Goal: Transaction & Acquisition: Obtain resource

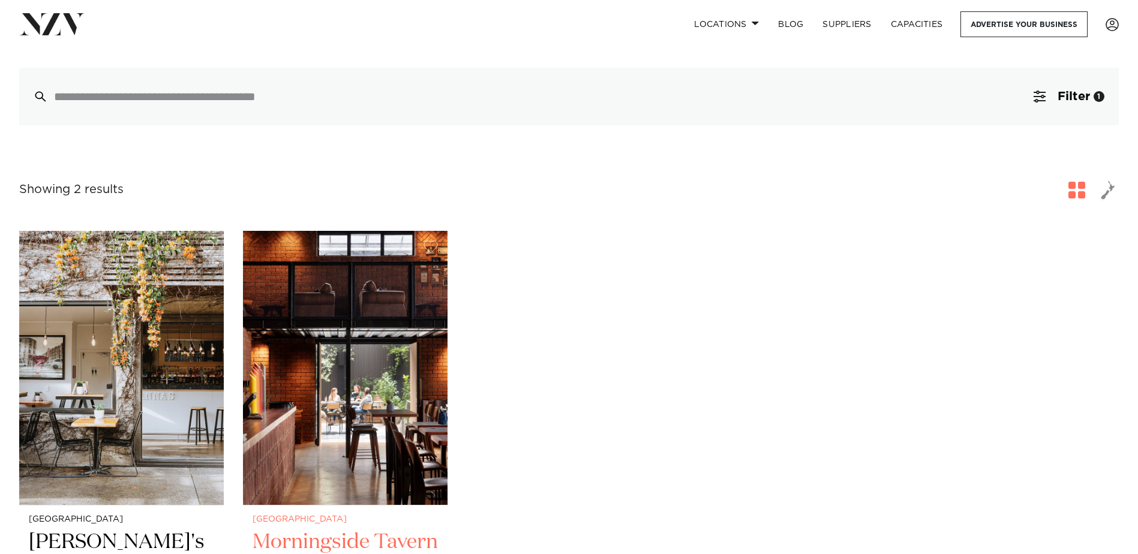
scroll to position [240, 0]
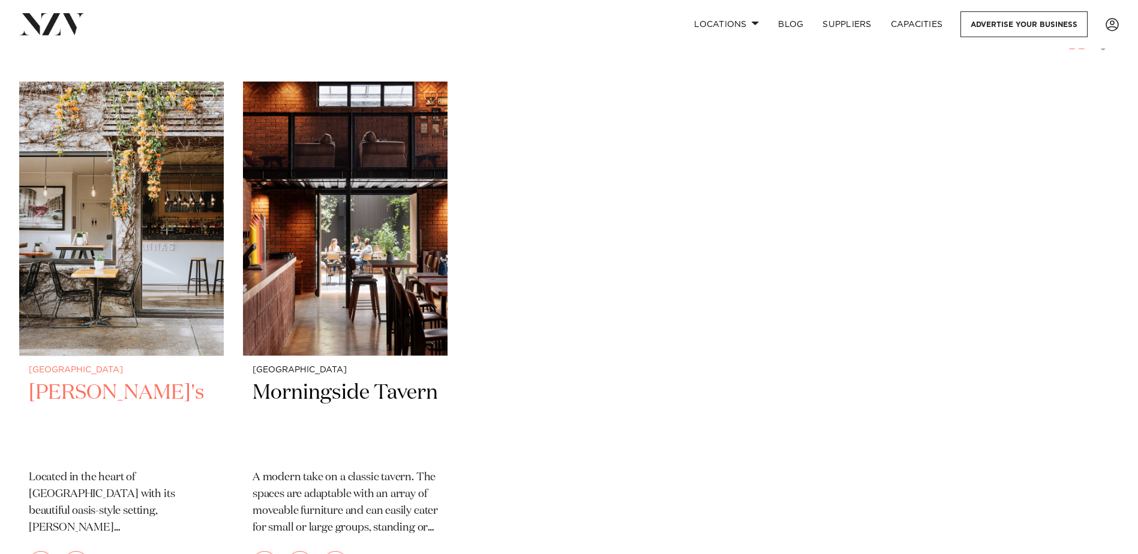
click at [89, 389] on h2 "[PERSON_NAME]'s" at bounding box center [121, 420] width 185 height 81
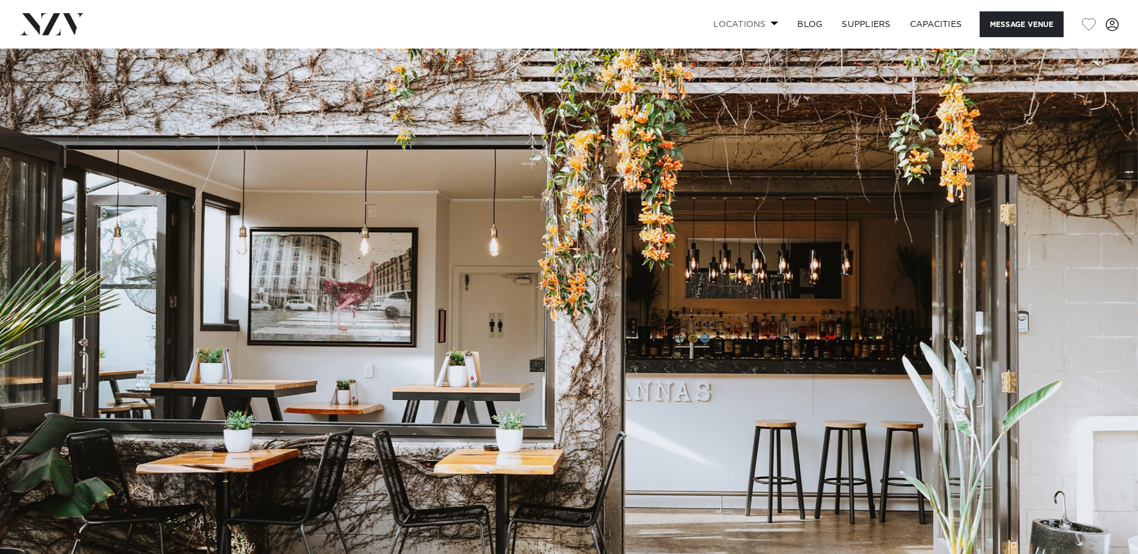
click at [732, 21] on link "Locations" at bounding box center [746, 24] width 84 height 26
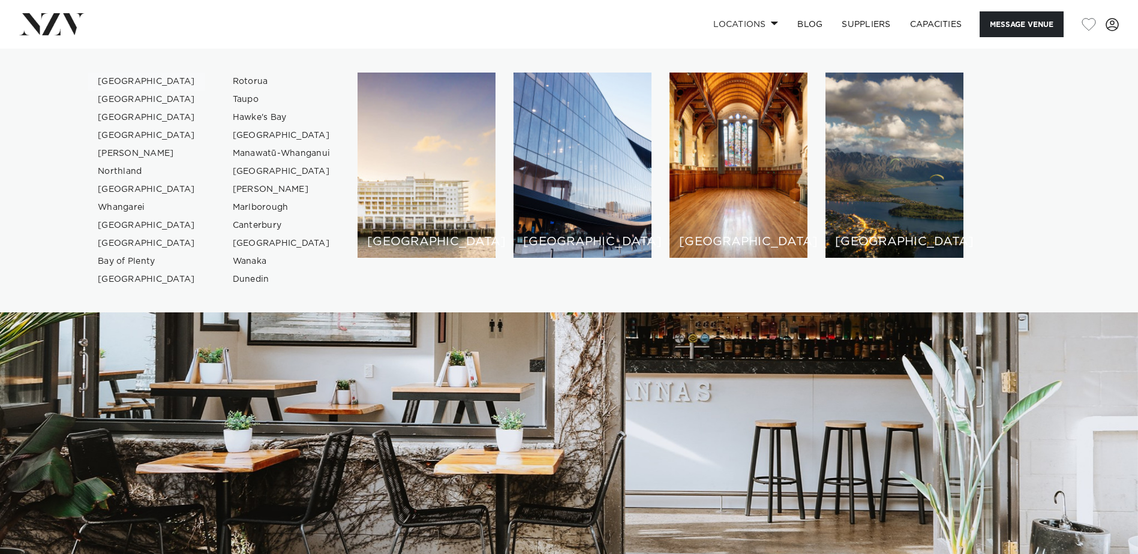
click at [124, 77] on link "[GEOGRAPHIC_DATA]" at bounding box center [146, 82] width 117 height 18
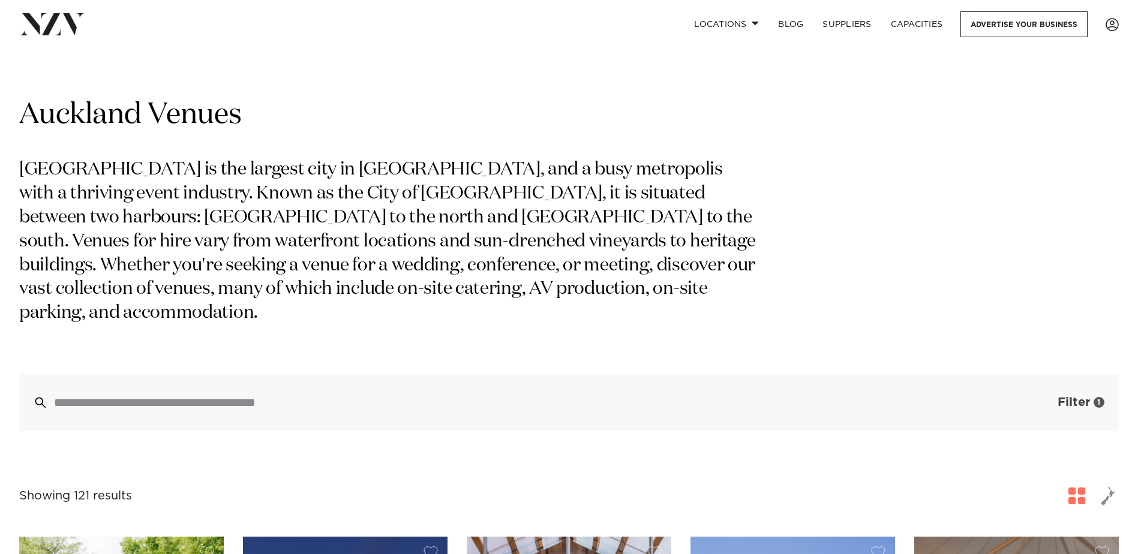
click at [1060, 397] on span "Filter" at bounding box center [1074, 403] width 32 height 12
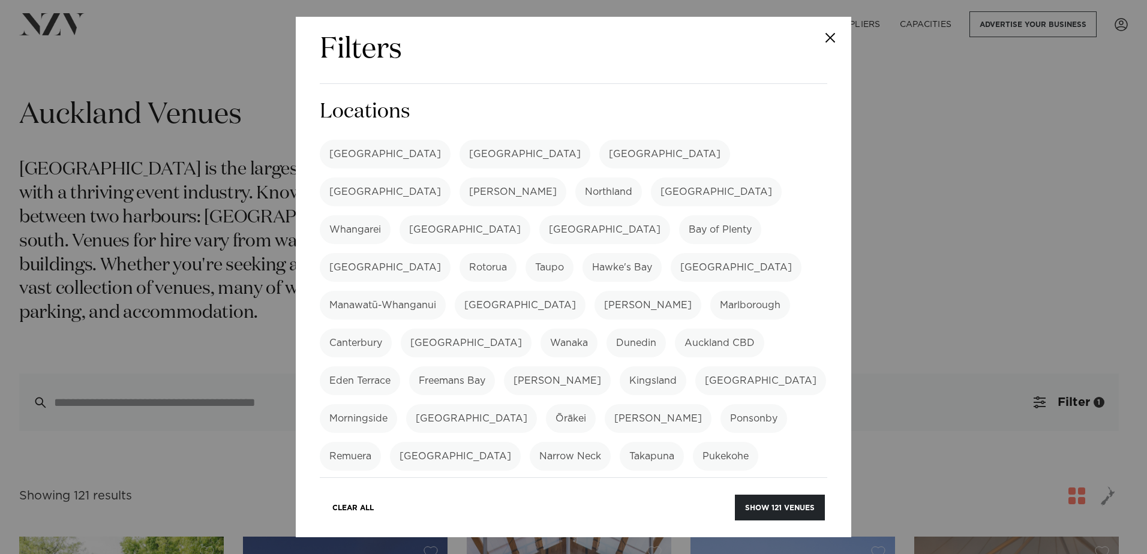
click at [400, 367] on label "Eden Terrace" at bounding box center [360, 381] width 80 height 29
click at [775, 510] on button "Show 121 venues" at bounding box center [780, 508] width 90 height 26
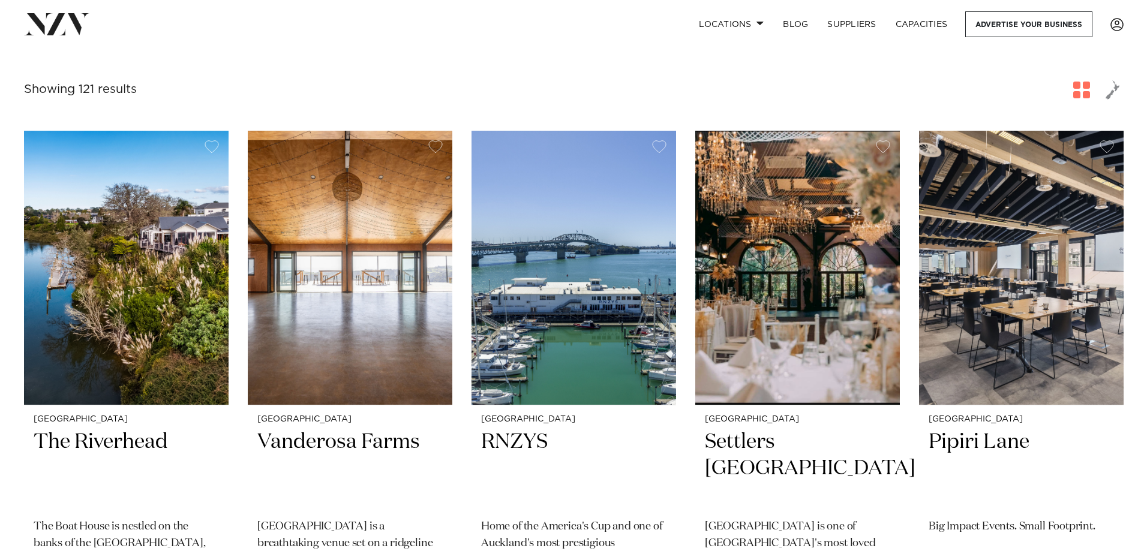
scroll to position [60, 0]
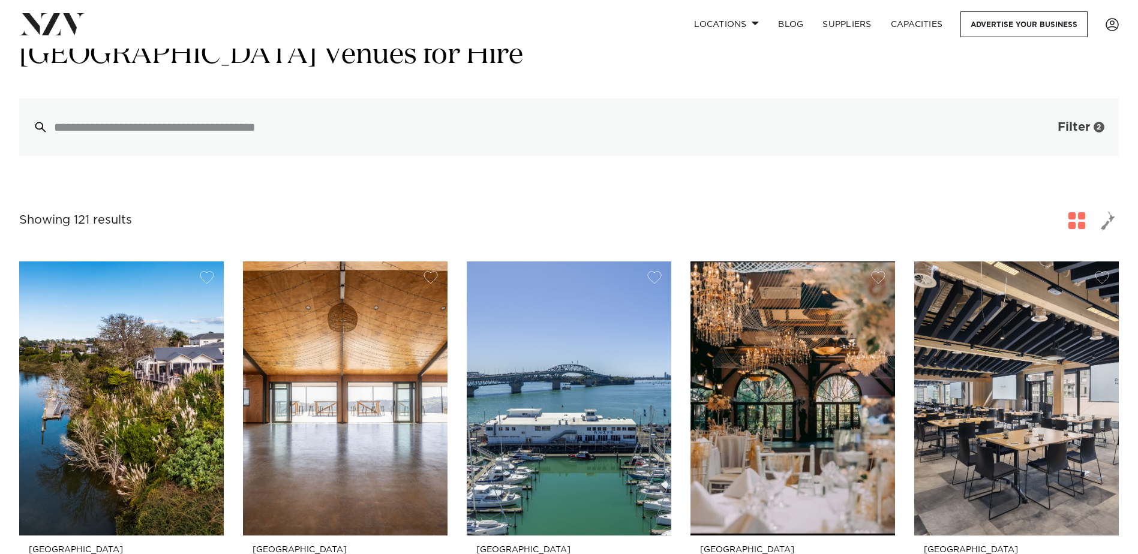
click at [1078, 130] on span "Filter" at bounding box center [1074, 127] width 32 height 12
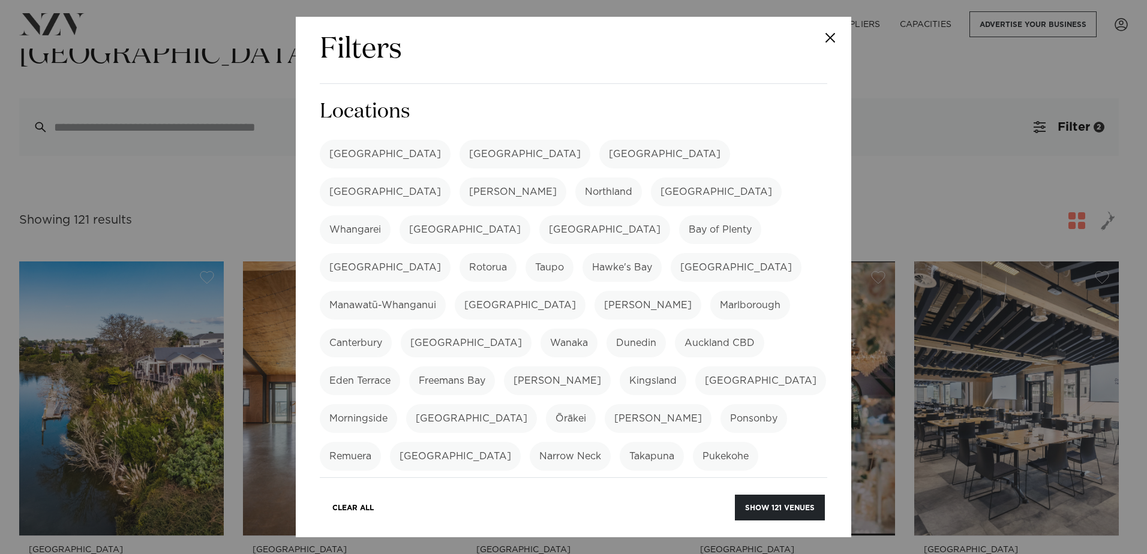
click at [400, 367] on label "Eden Terrace" at bounding box center [360, 381] width 80 height 29
click at [361, 143] on label "[GEOGRAPHIC_DATA]" at bounding box center [385, 154] width 131 height 29
click at [537, 404] on label "Mount Eden" at bounding box center [471, 418] width 131 height 29
click at [397, 404] on label "Morningside" at bounding box center [358, 418] width 77 height 29
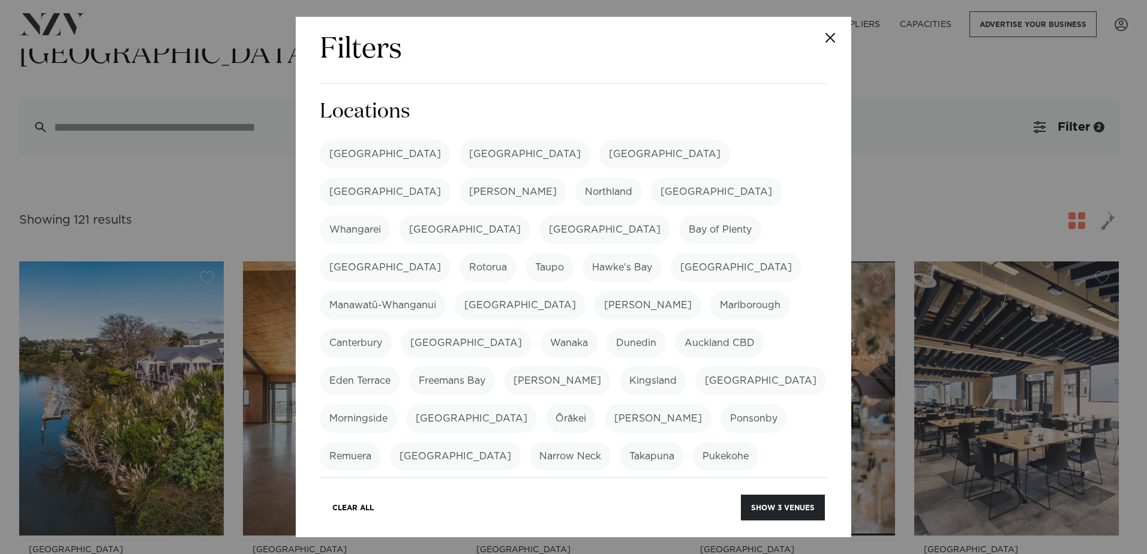
click at [675, 329] on label "Auckland CBD" at bounding box center [719, 343] width 89 height 29
click at [791, 507] on button "Show 3 venues" at bounding box center [783, 508] width 84 height 26
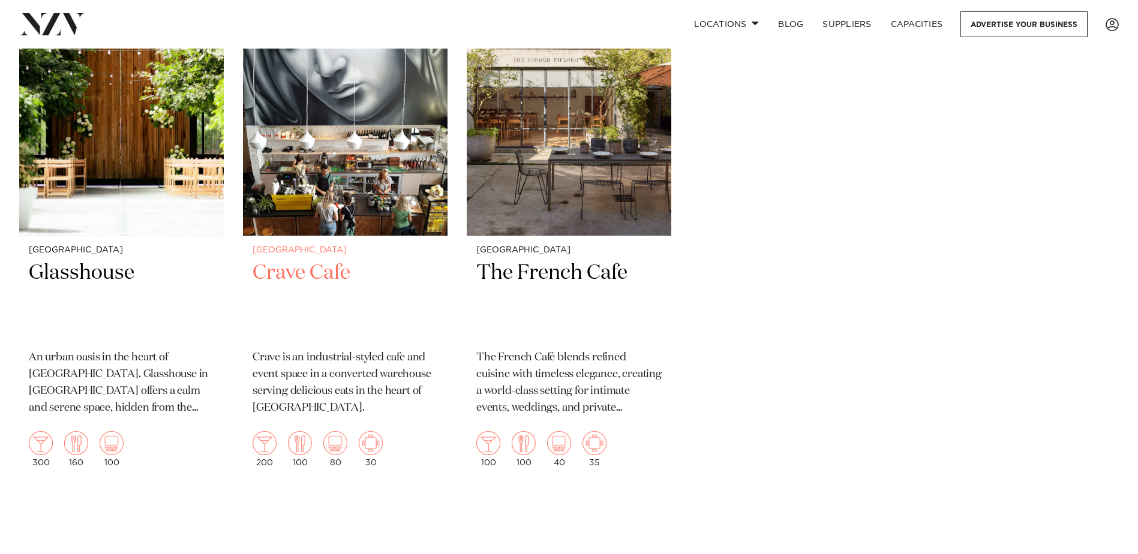
scroll to position [300, 0]
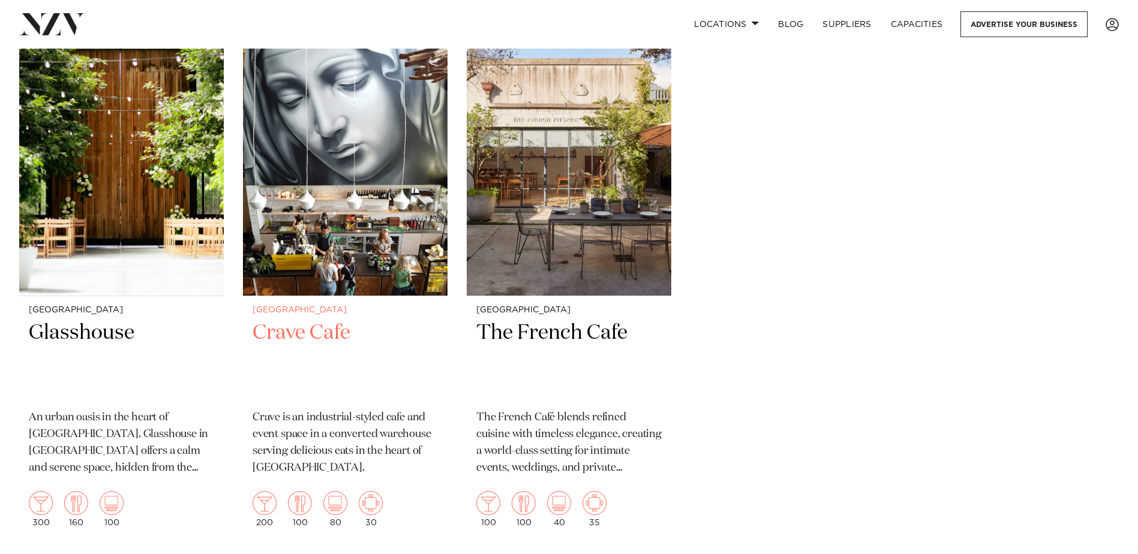
click at [328, 335] on h2 "Crave Cafe" at bounding box center [345, 360] width 185 height 81
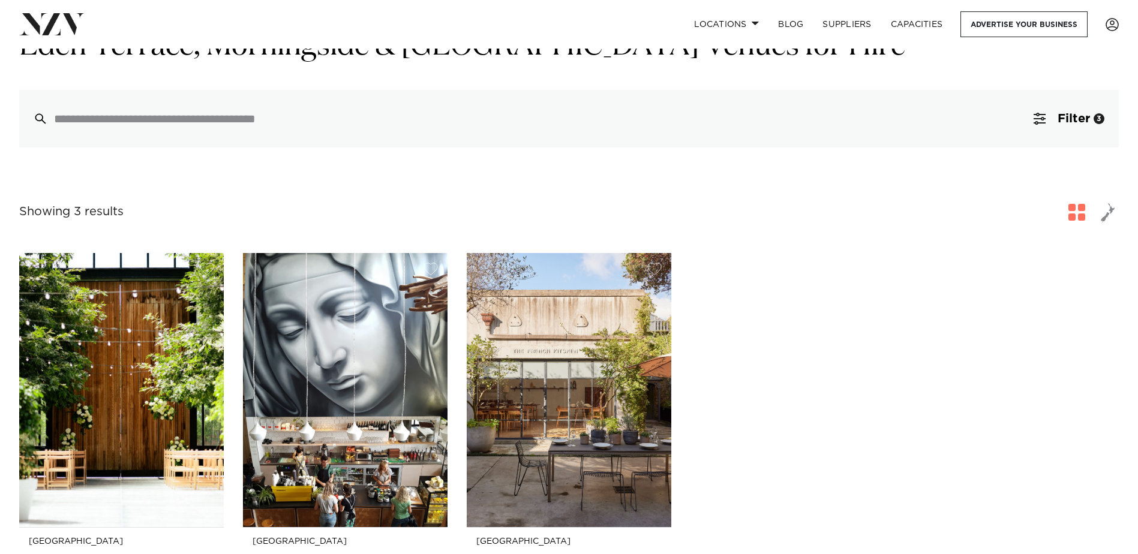
scroll to position [60, 0]
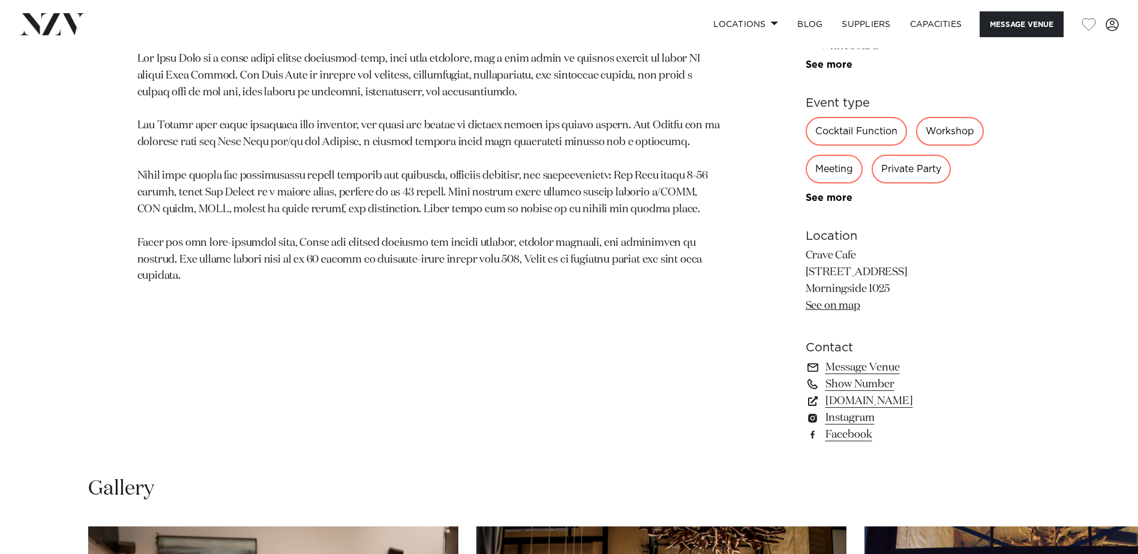
scroll to position [660, 0]
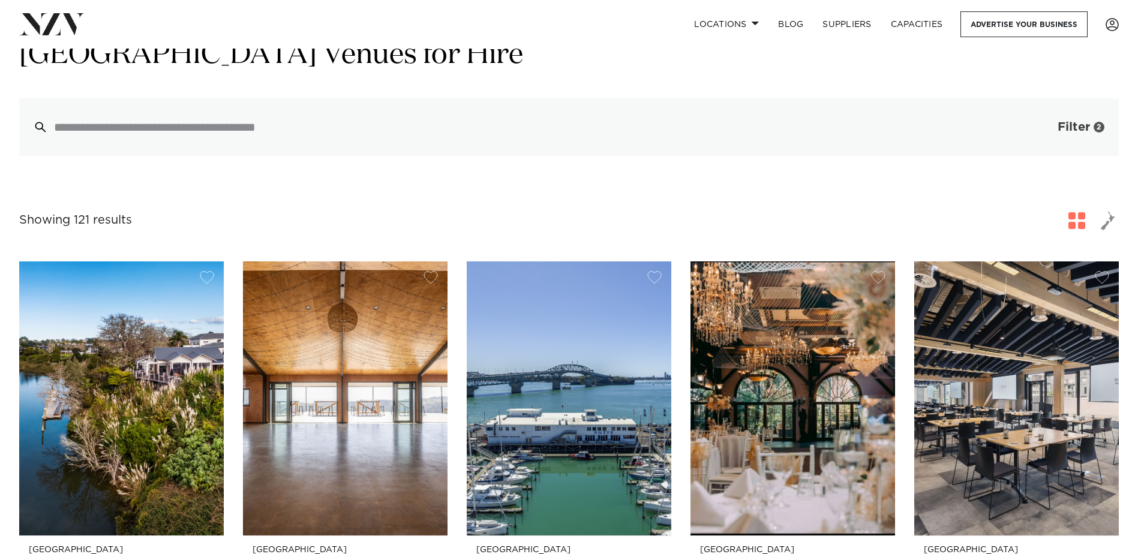
click at [1073, 138] on button "Filter 2" at bounding box center [1069, 127] width 100 height 58
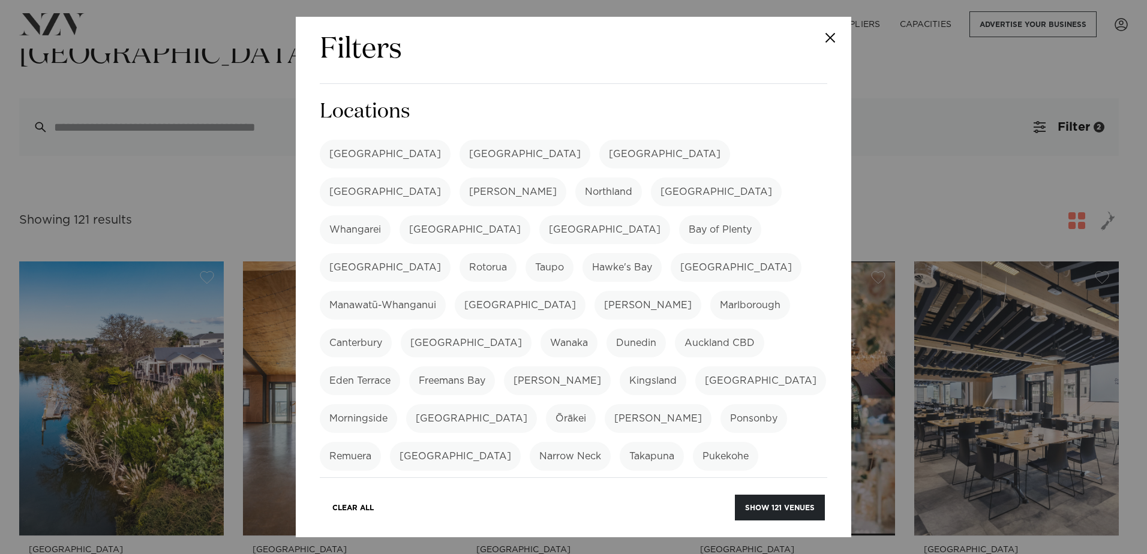
drag, startPoint x: 594, startPoint y: 307, endPoint x: 596, endPoint y: 347, distance: 40.2
click at [400, 367] on label "Eden Terrace" at bounding box center [360, 381] width 80 height 29
click at [537, 404] on label "[GEOGRAPHIC_DATA]" at bounding box center [471, 418] width 131 height 29
click at [397, 404] on label "Morningside" at bounding box center [358, 418] width 77 height 29
click at [675, 329] on label "Auckland CBD" at bounding box center [719, 343] width 89 height 29
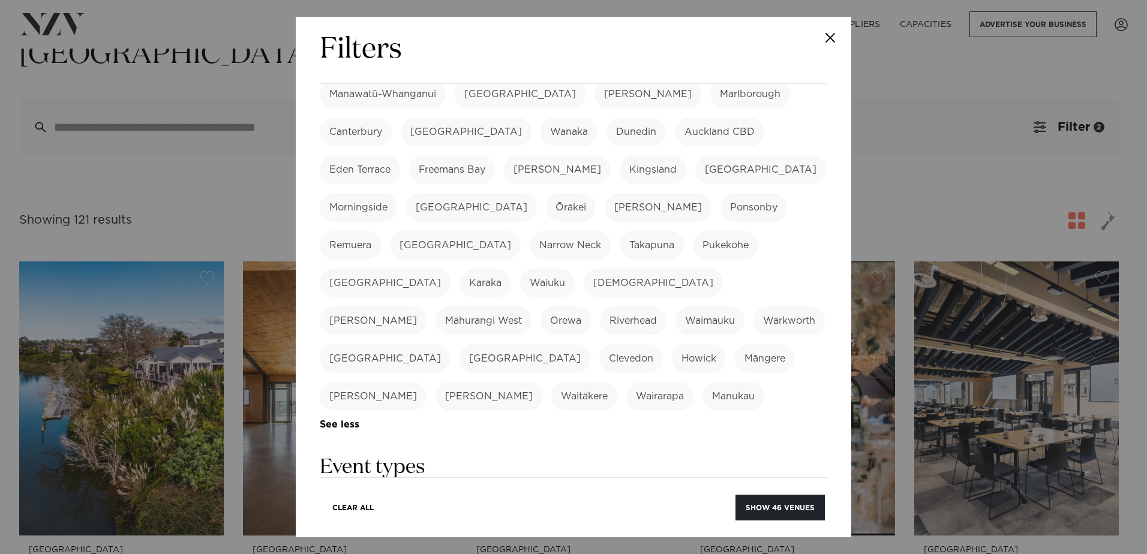
scroll to position [300, 0]
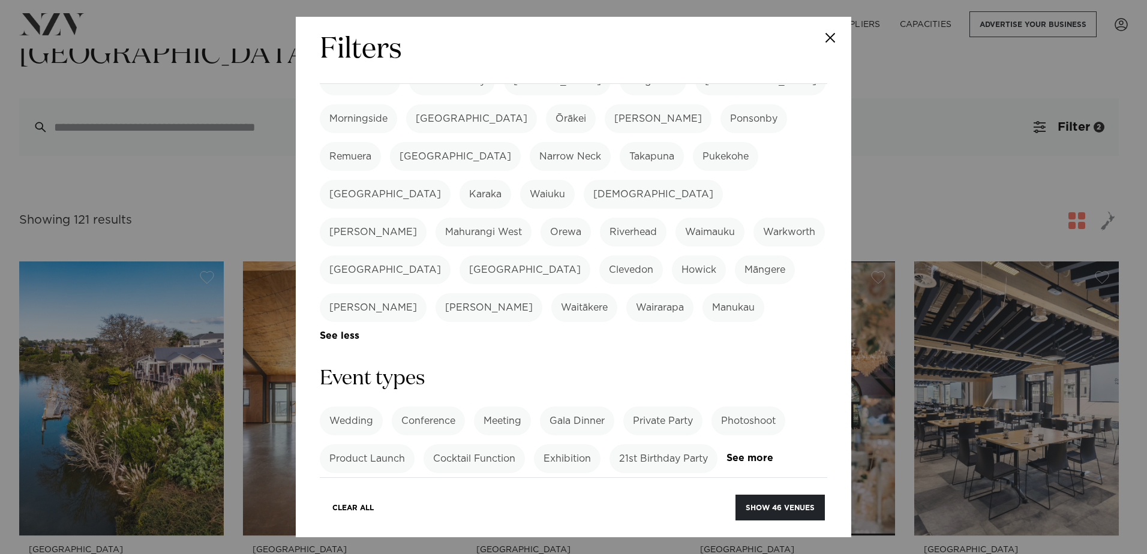
click at [488, 444] on label "Cocktail Function" at bounding box center [474, 458] width 101 height 29
click at [688, 407] on label "Private Party" at bounding box center [662, 421] width 79 height 29
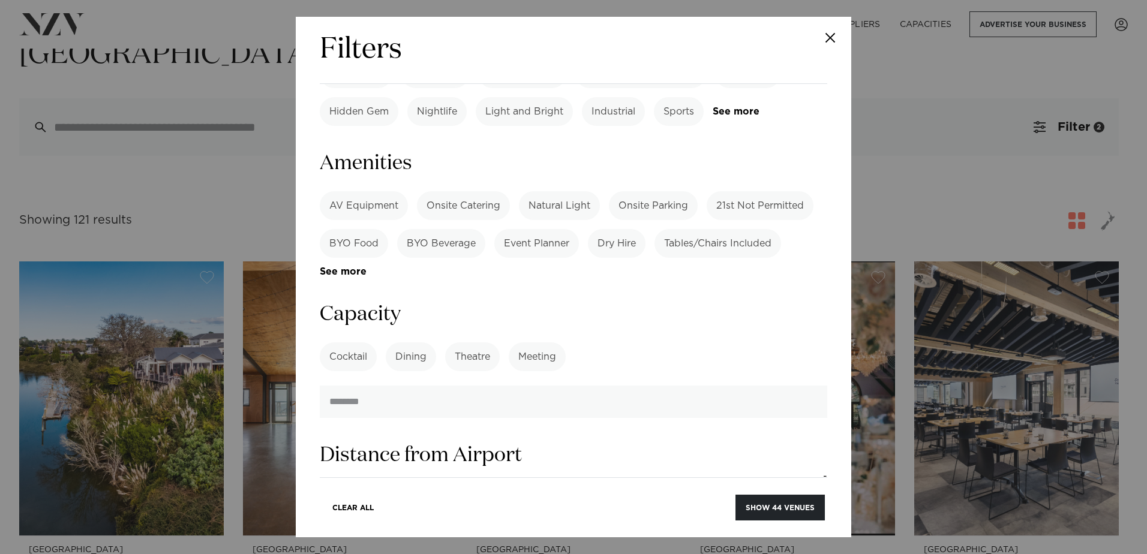
scroll to position [780, 0]
click at [357, 341] on label "Cocktail" at bounding box center [348, 355] width 57 height 29
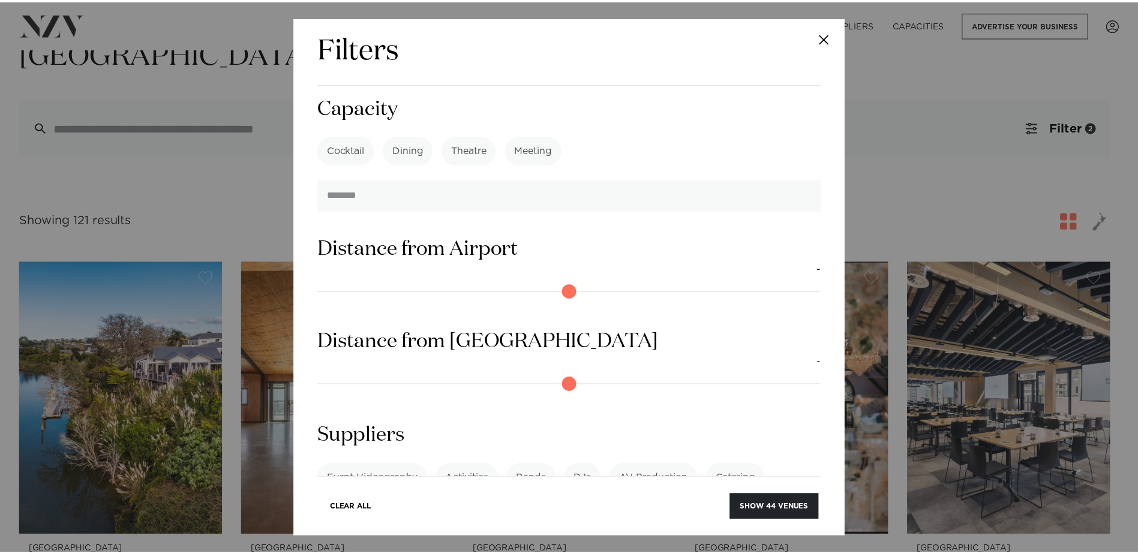
scroll to position [1008, 0]
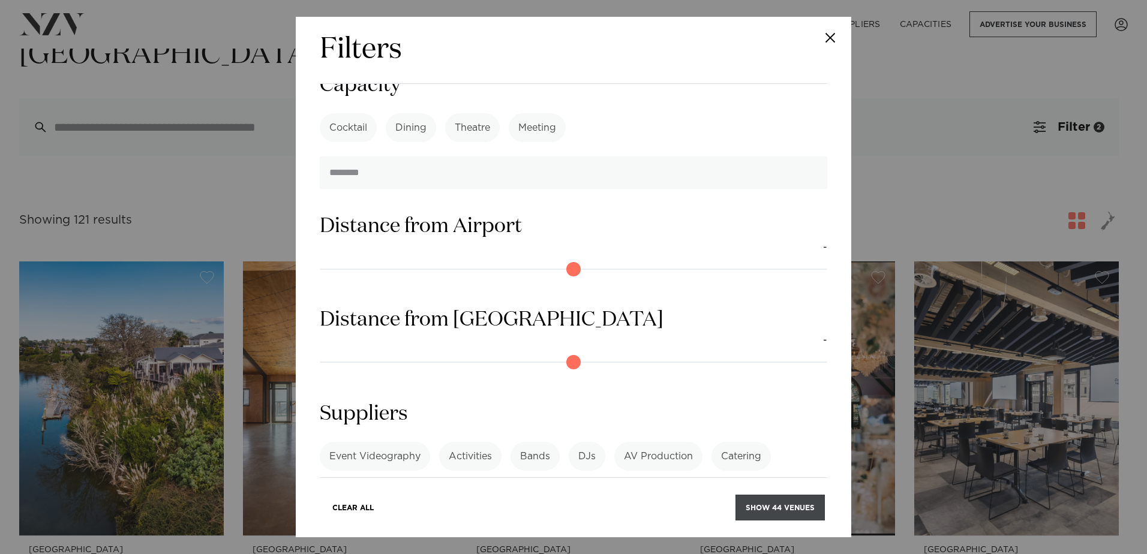
click at [797, 513] on button "Show 44 venues" at bounding box center [779, 508] width 89 height 26
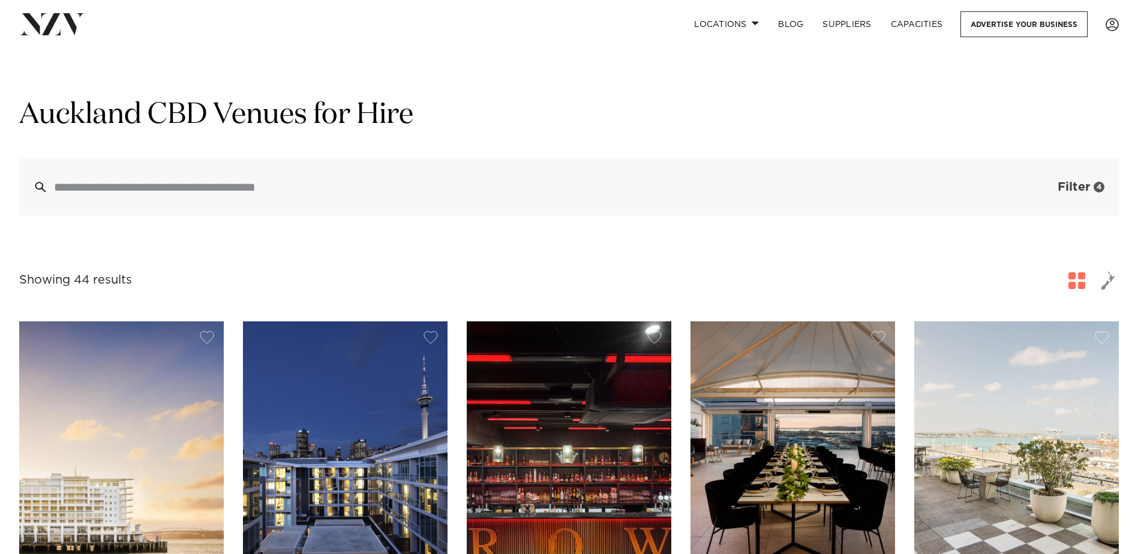
click at [1067, 189] on span "Filter" at bounding box center [1074, 187] width 32 height 12
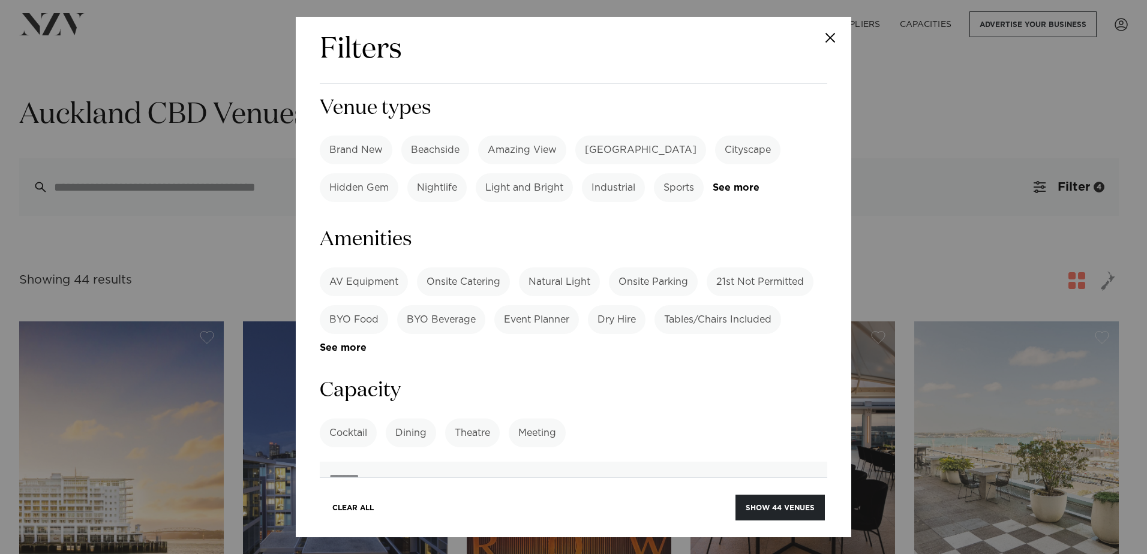
scroll to position [802, 0]
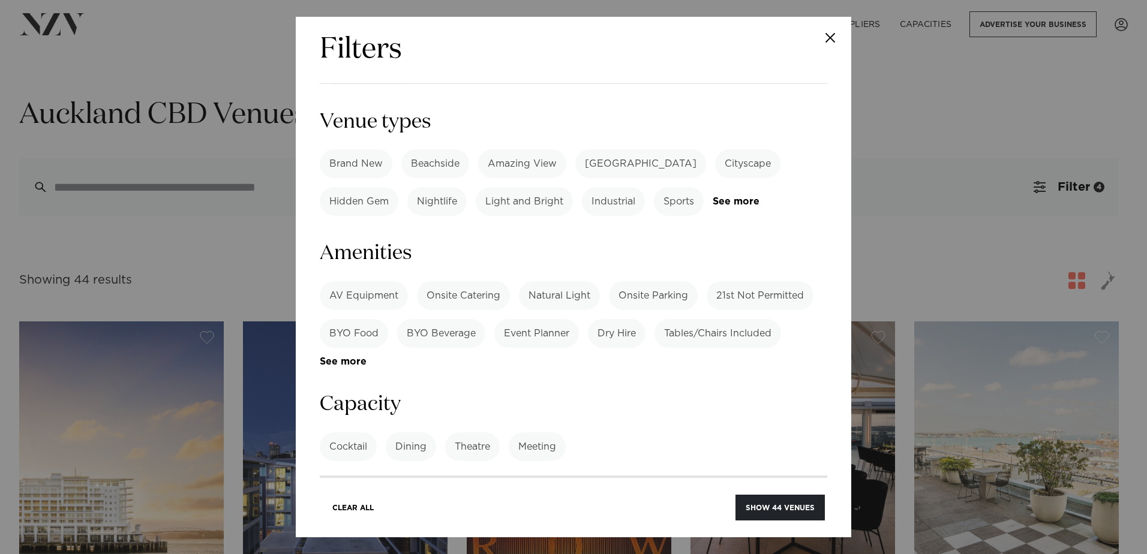
click at [410, 476] on input "number" at bounding box center [573, 492] width 507 height 32
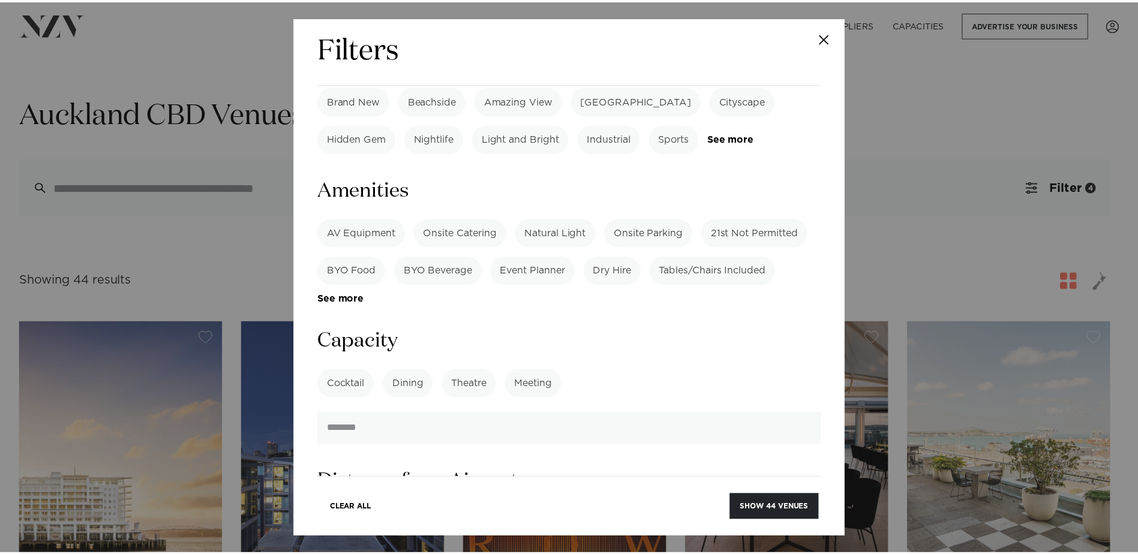
scroll to position [922, 0]
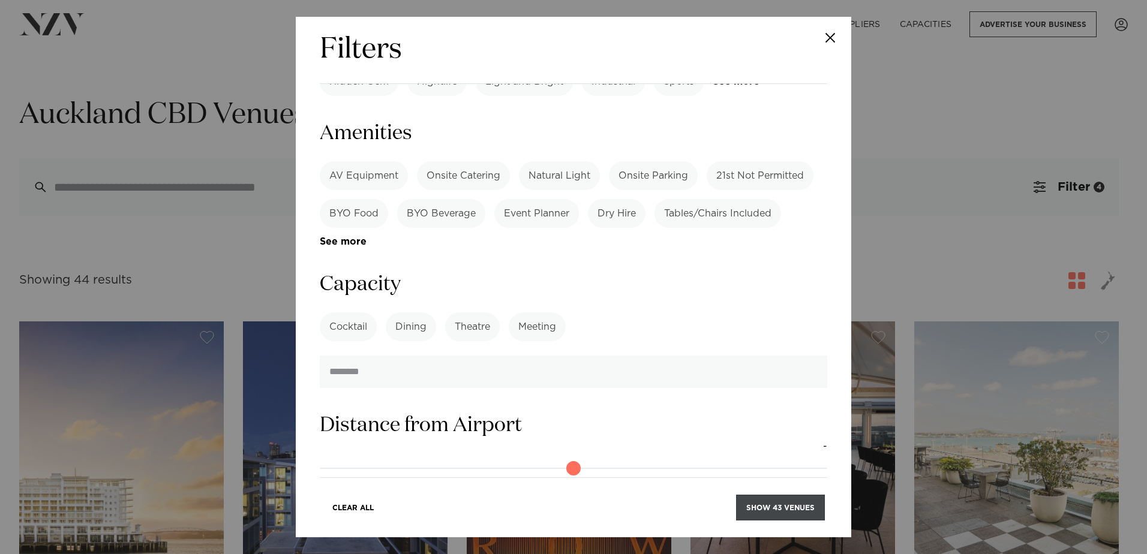
type input "**"
click at [786, 513] on button "Show 43 venues" at bounding box center [780, 508] width 89 height 26
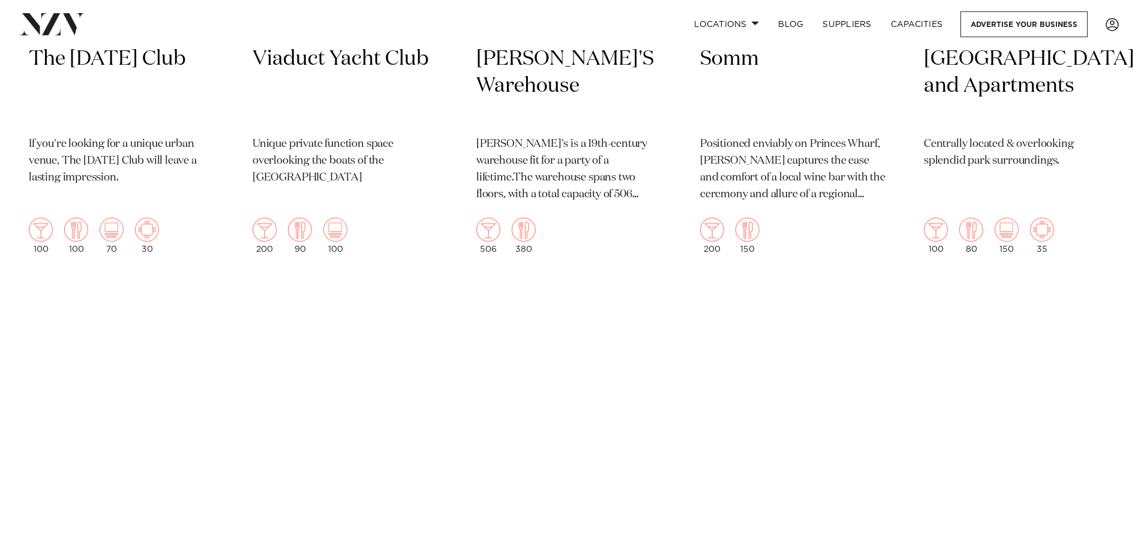
scroll to position [4199, 0]
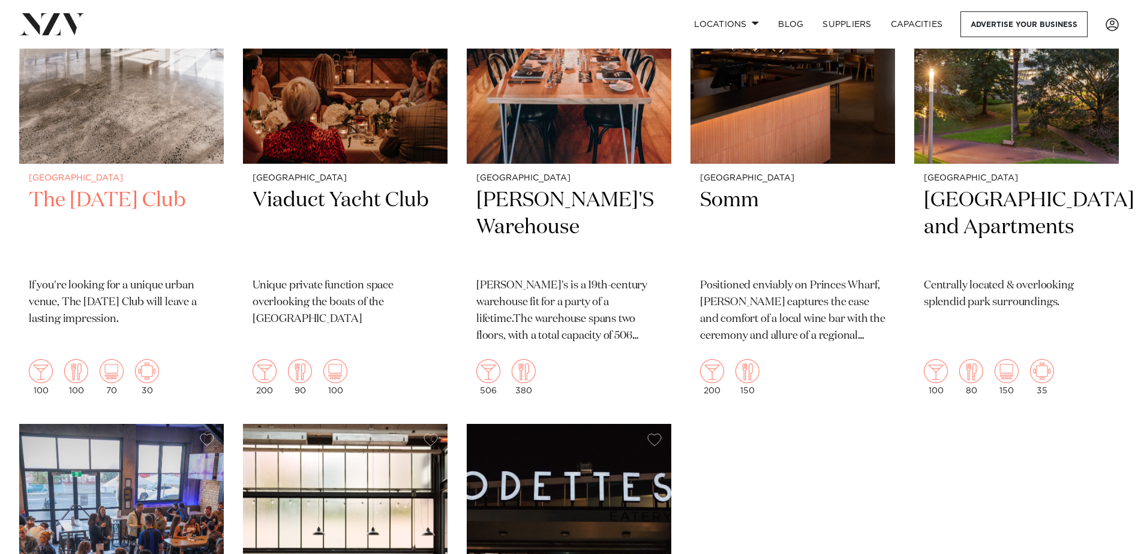
click at [102, 187] on h2 "The Tuesday Club" at bounding box center [121, 227] width 185 height 81
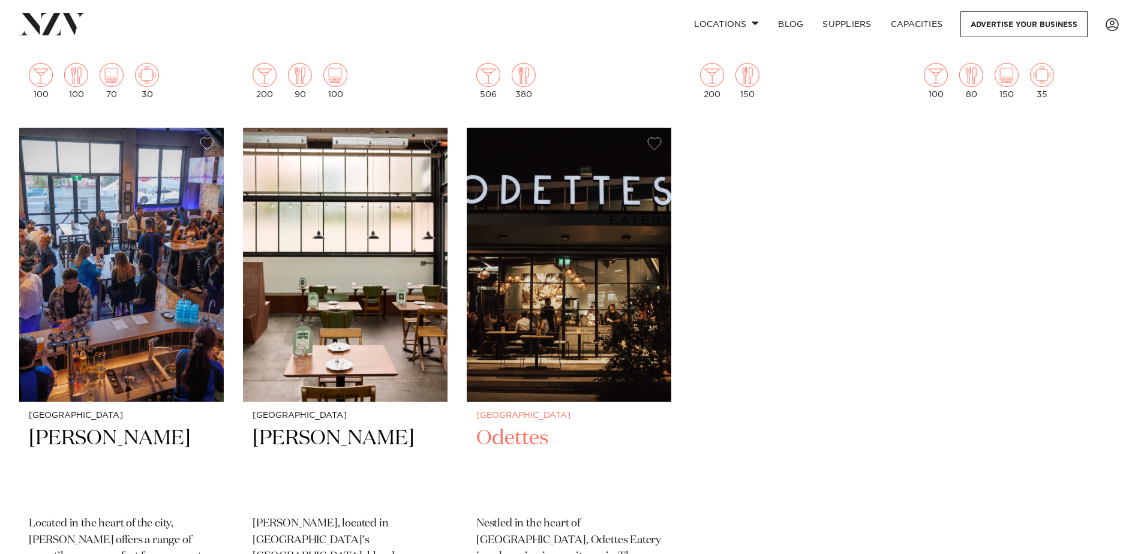
scroll to position [4499, 0]
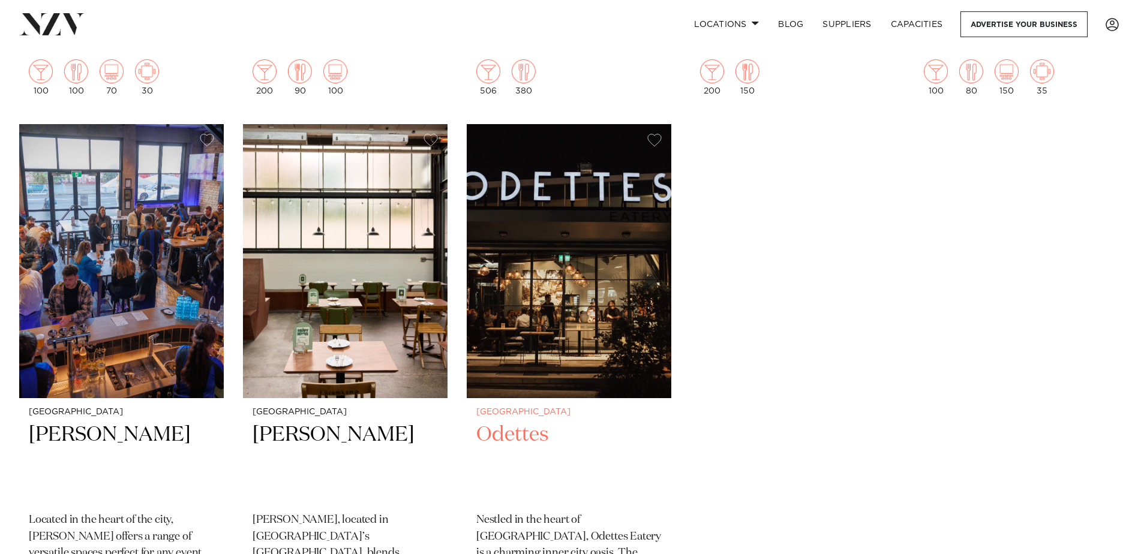
click at [531, 422] on h2 "Odettes" at bounding box center [568, 462] width 185 height 81
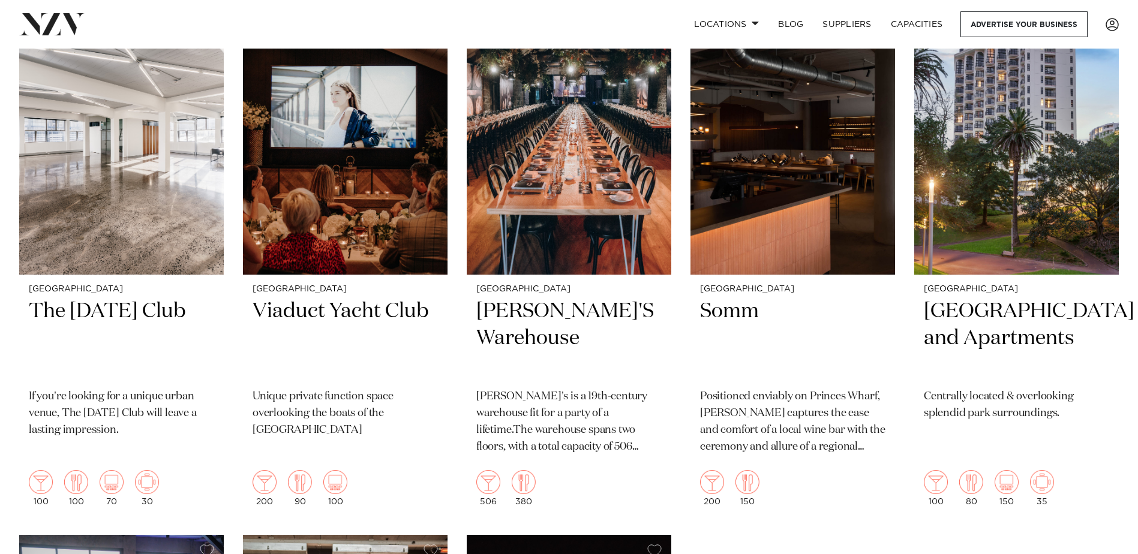
scroll to position [4079, 0]
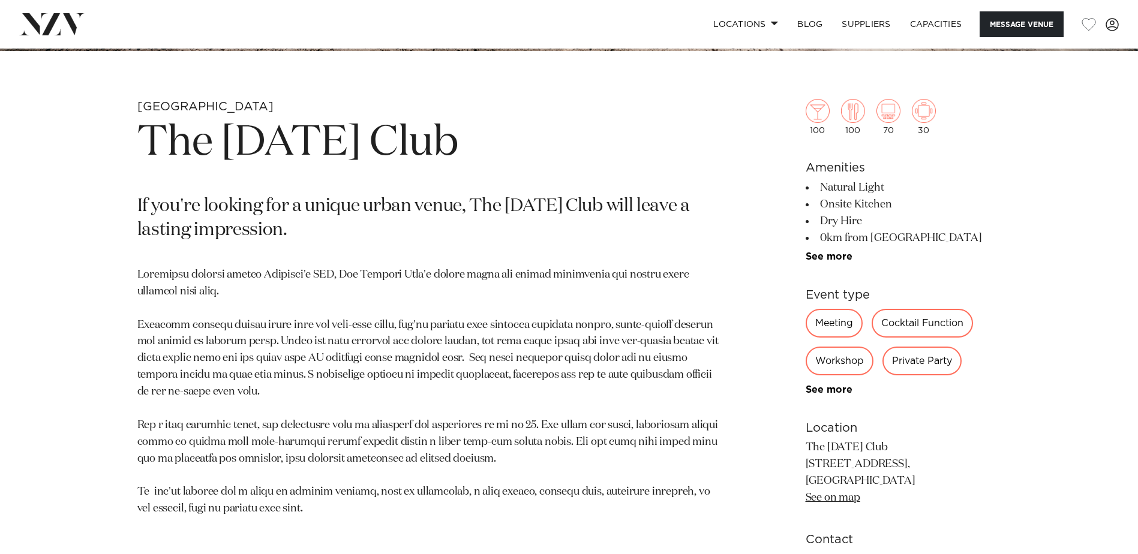
scroll to position [600, 0]
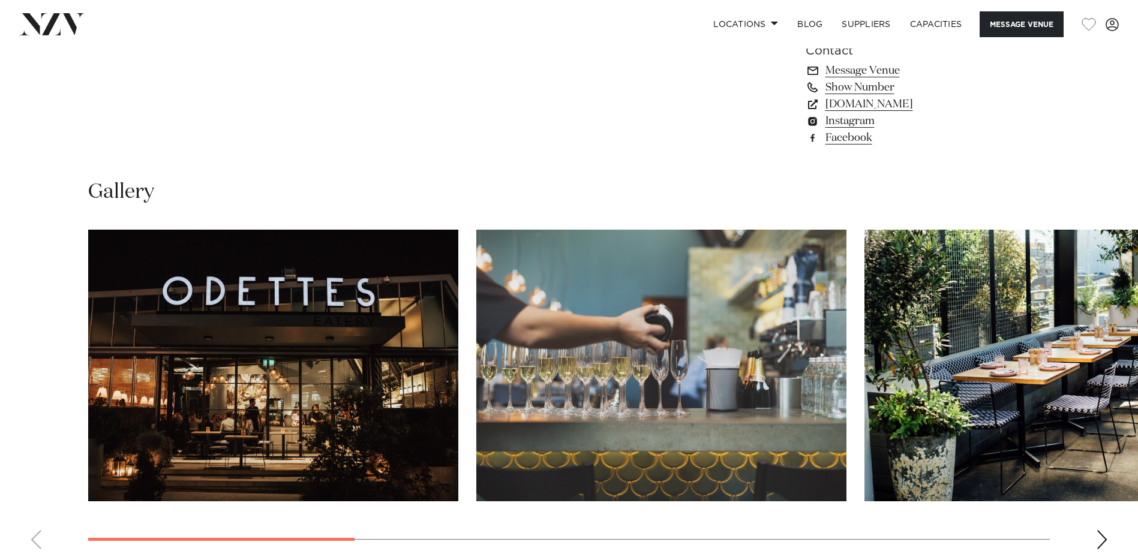
scroll to position [1080, 0]
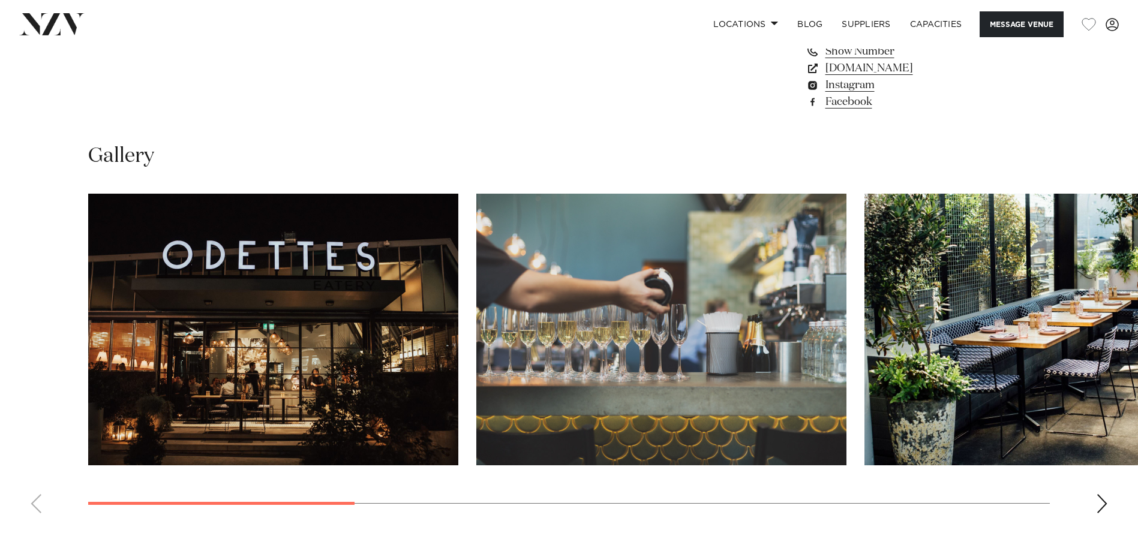
click at [1103, 498] on div "Next slide" at bounding box center [1102, 503] width 12 height 19
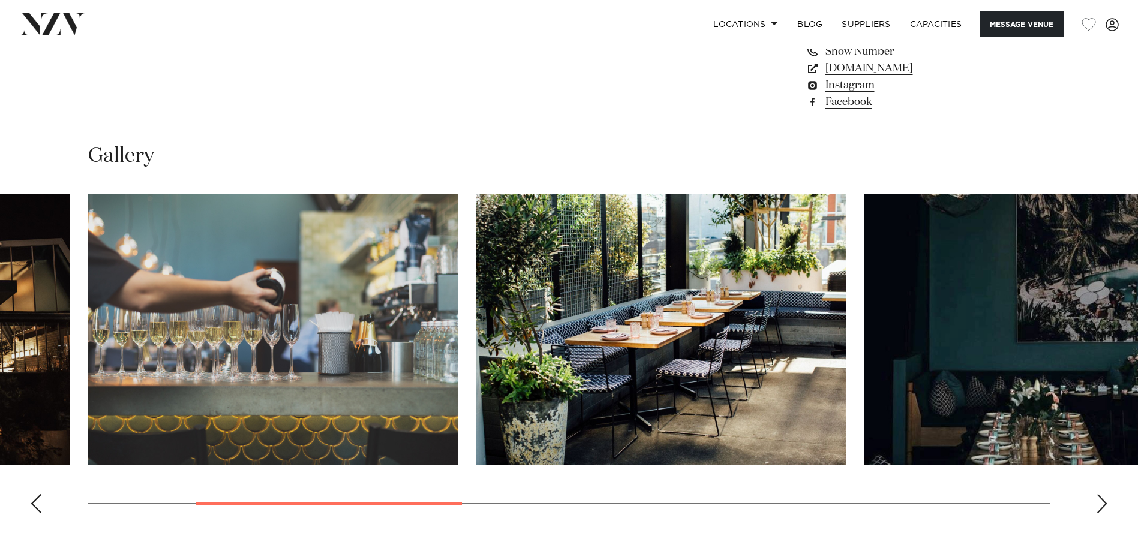
click at [1103, 498] on div "Next slide" at bounding box center [1102, 503] width 12 height 19
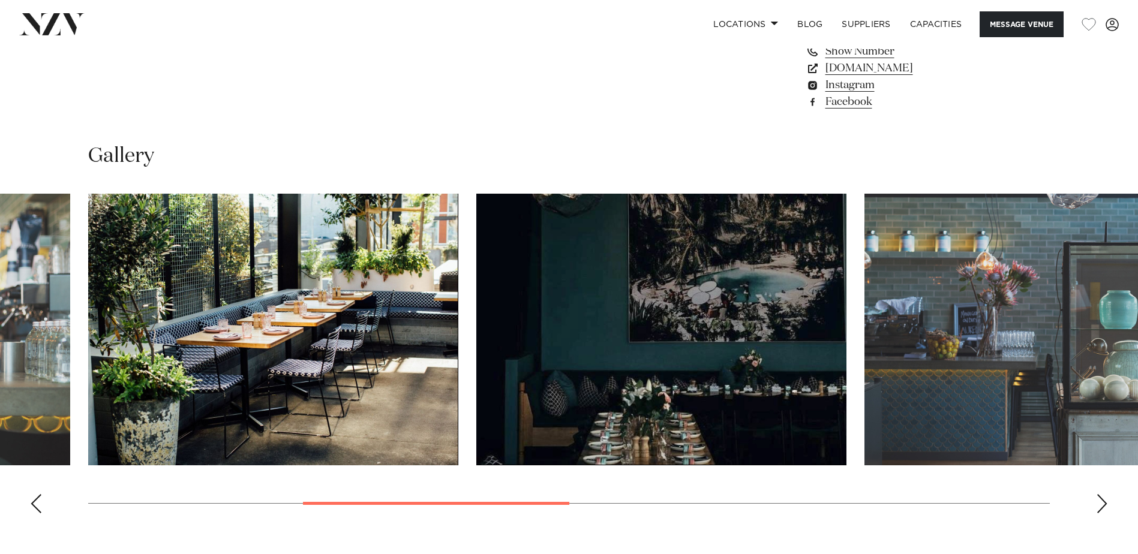
click at [1103, 498] on div "Next slide" at bounding box center [1102, 503] width 12 height 19
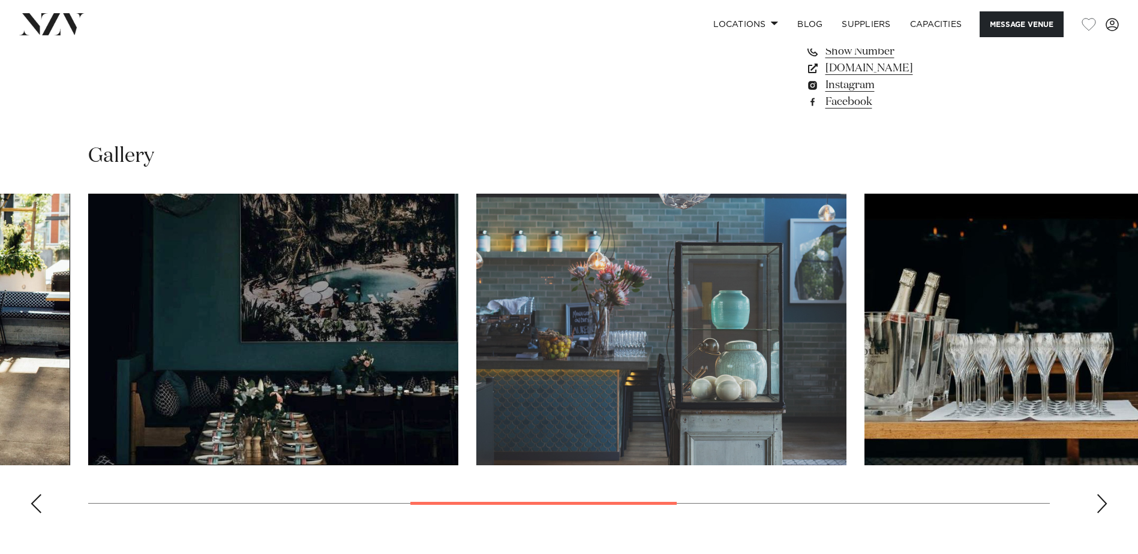
click at [1103, 498] on div "Next slide" at bounding box center [1102, 503] width 12 height 19
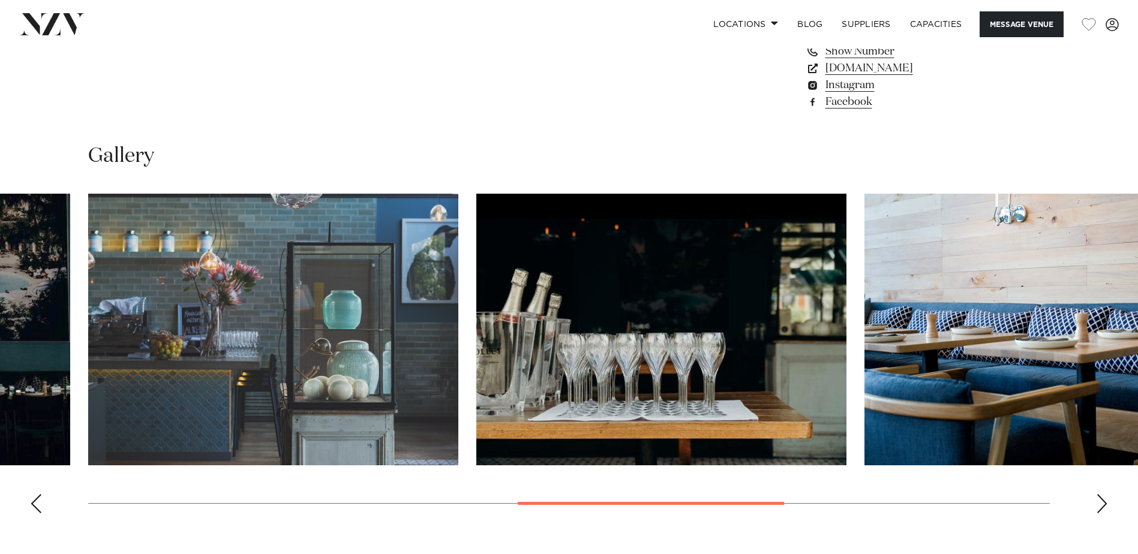
click at [1103, 498] on div "Next slide" at bounding box center [1102, 503] width 12 height 19
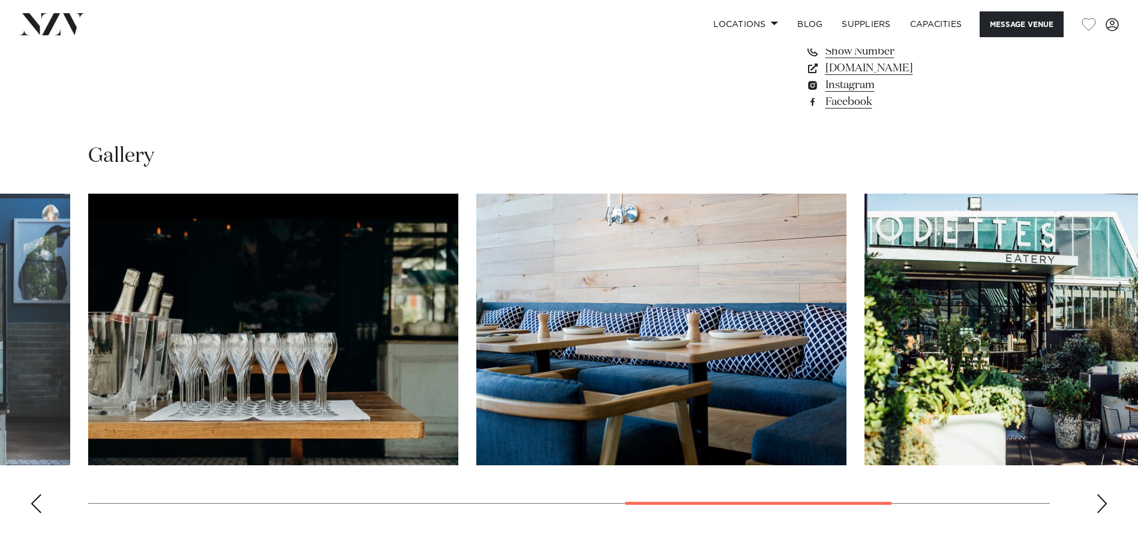
click at [1103, 498] on div "Next slide" at bounding box center [1102, 503] width 12 height 19
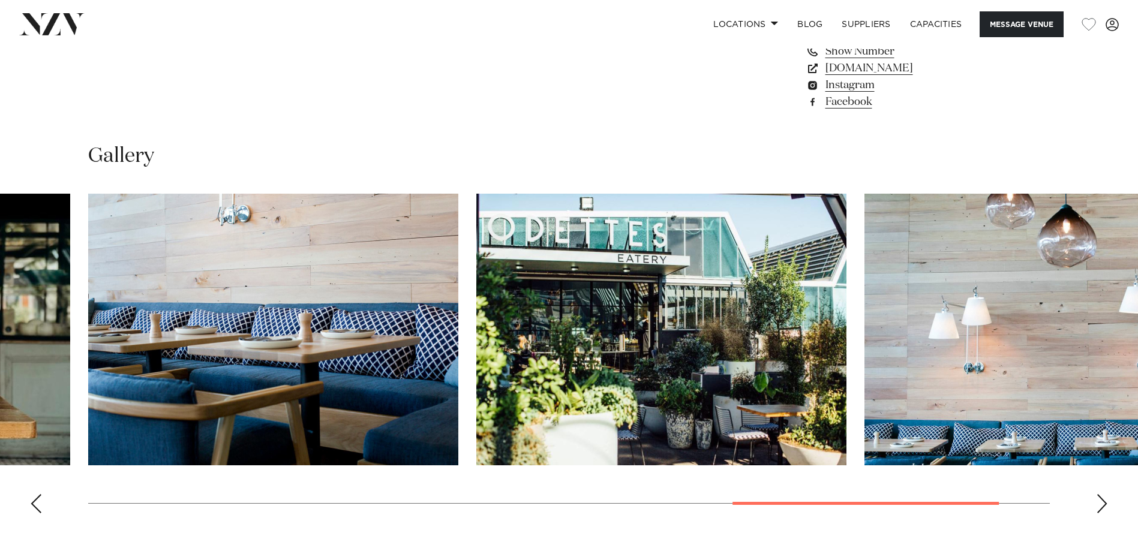
click at [1103, 498] on div "Next slide" at bounding box center [1102, 503] width 12 height 19
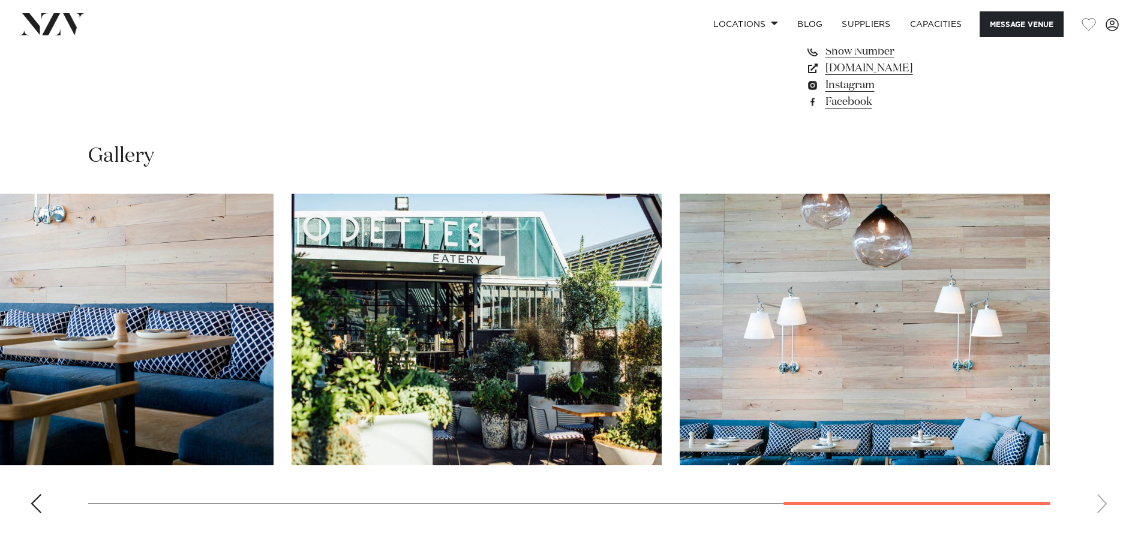
click at [1103, 498] on swiper-container at bounding box center [569, 358] width 1138 height 329
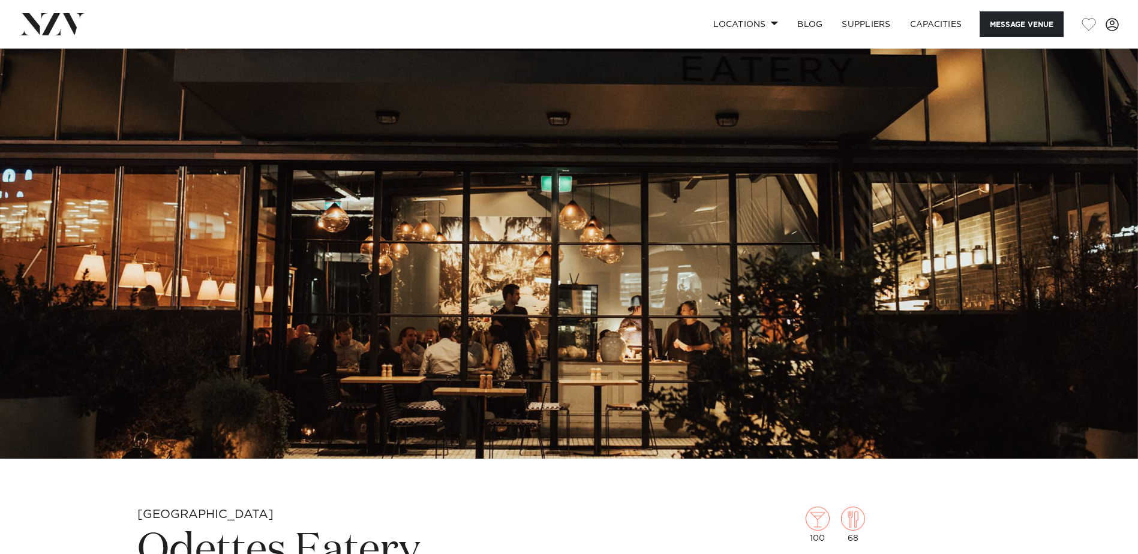
scroll to position [120, 0]
